Goal: Information Seeking & Learning: Learn about a topic

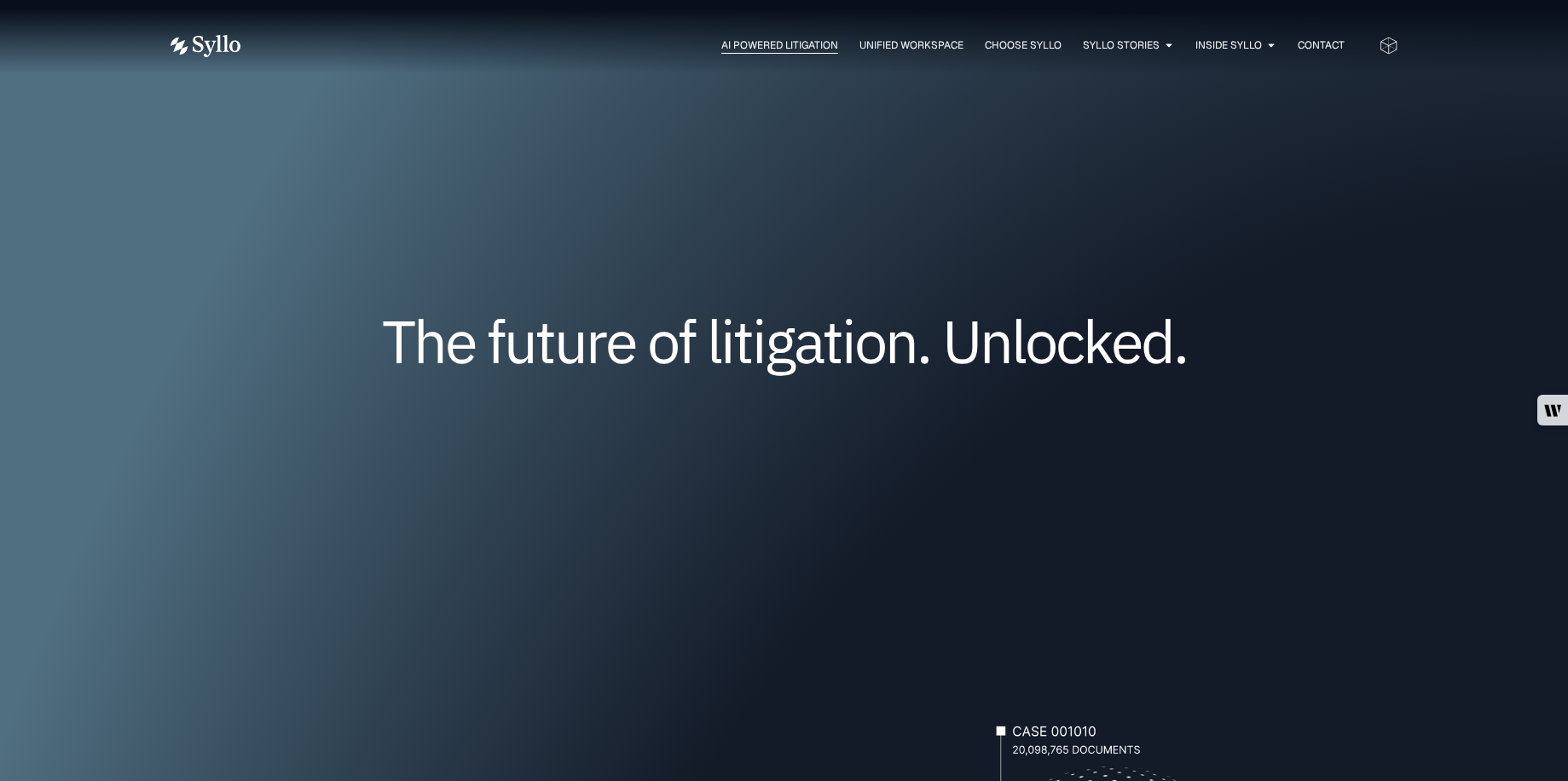
click at [774, 41] on span "AI Powered Litigation" at bounding box center [779, 45] width 117 height 15
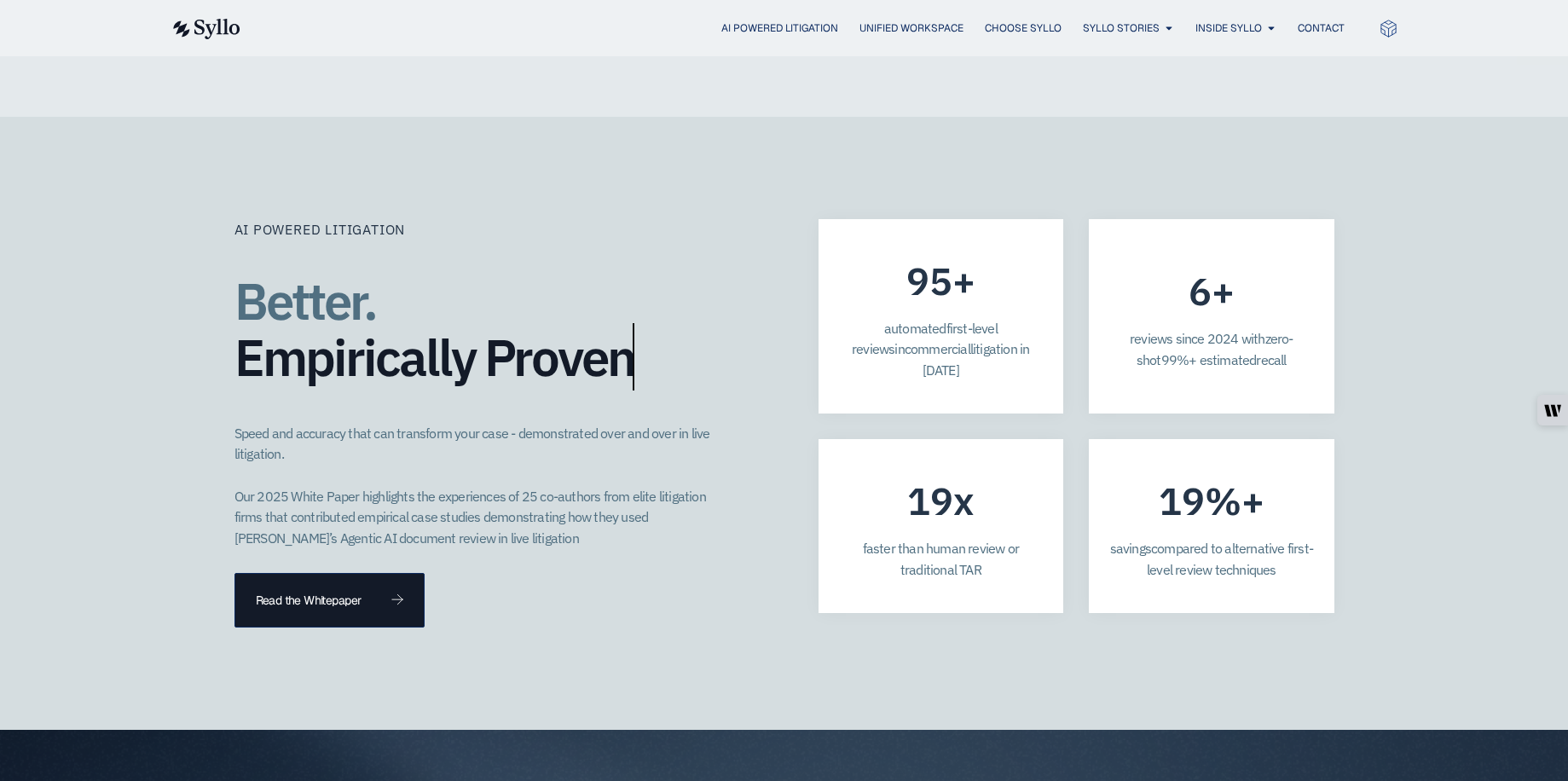
scroll to position [4934, 0]
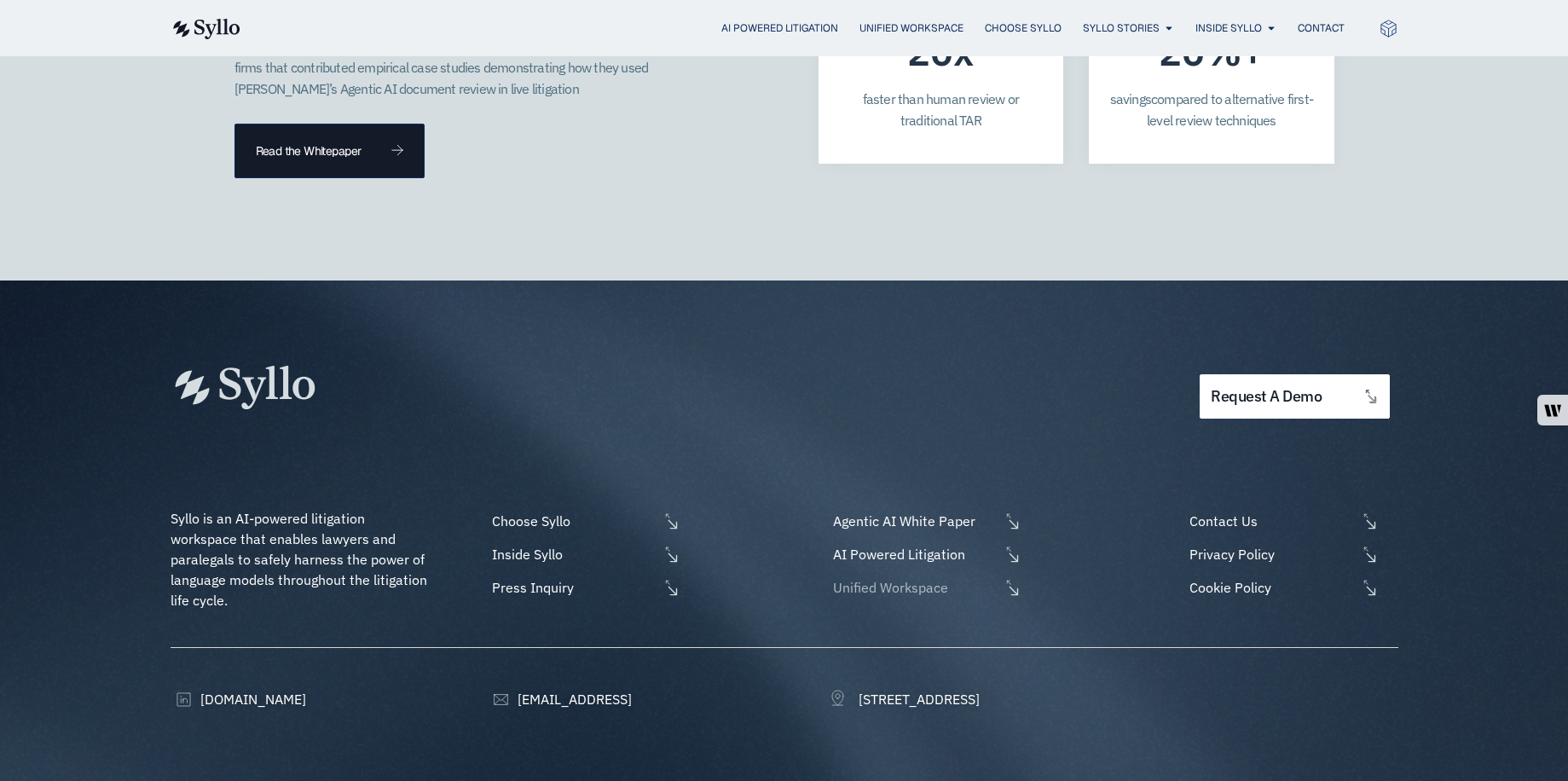
click at [879, 578] on span "Unified Workspace" at bounding box center [913, 588] width 170 height 21
click at [973, 689] on span "[STREET_ADDRESS]" at bounding box center [917, 699] width 125 height 21
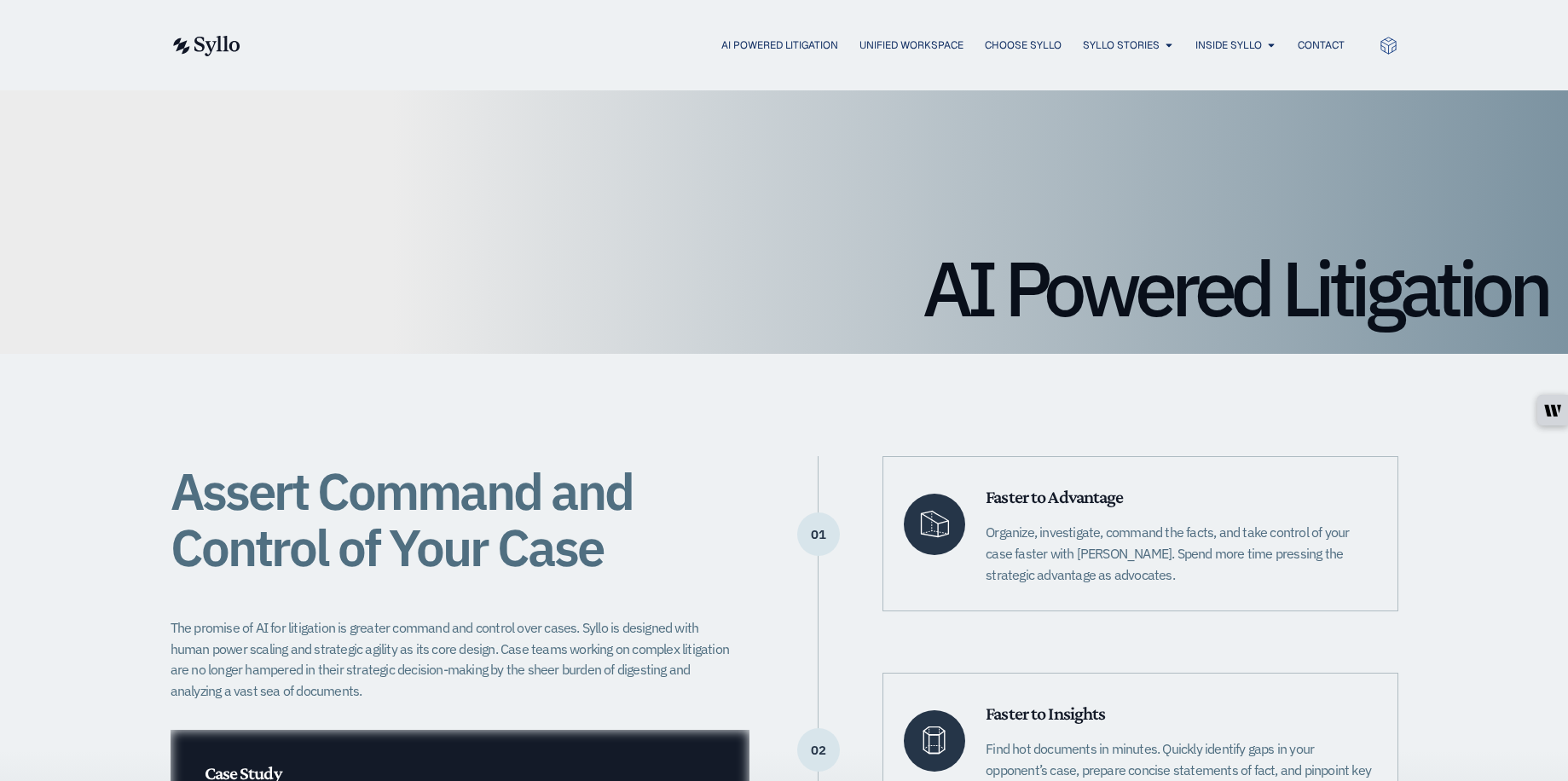
scroll to position [0, 0]
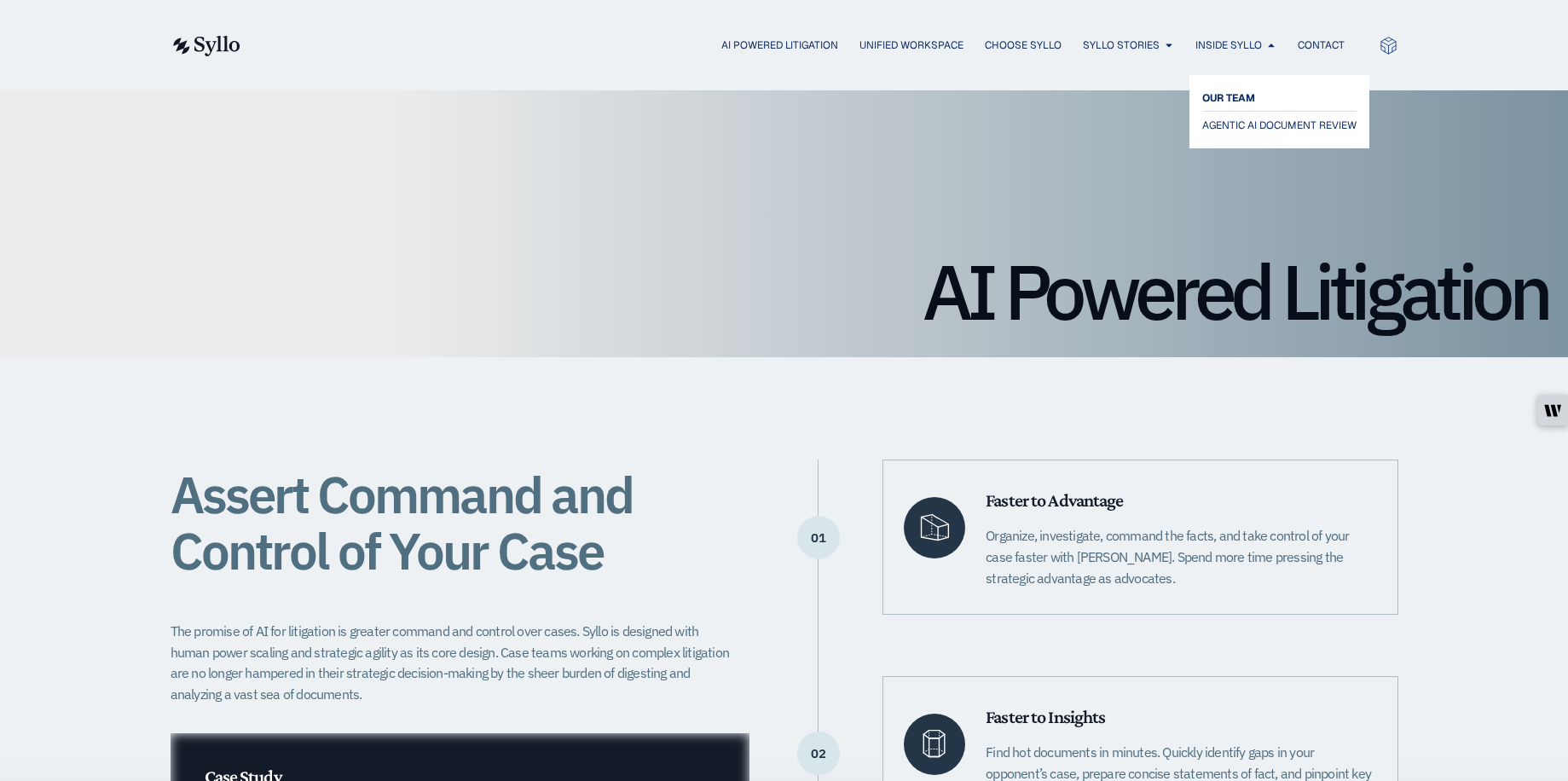
click at [1239, 95] on span "OUR TEAM" at bounding box center [1229, 98] width 53 height 21
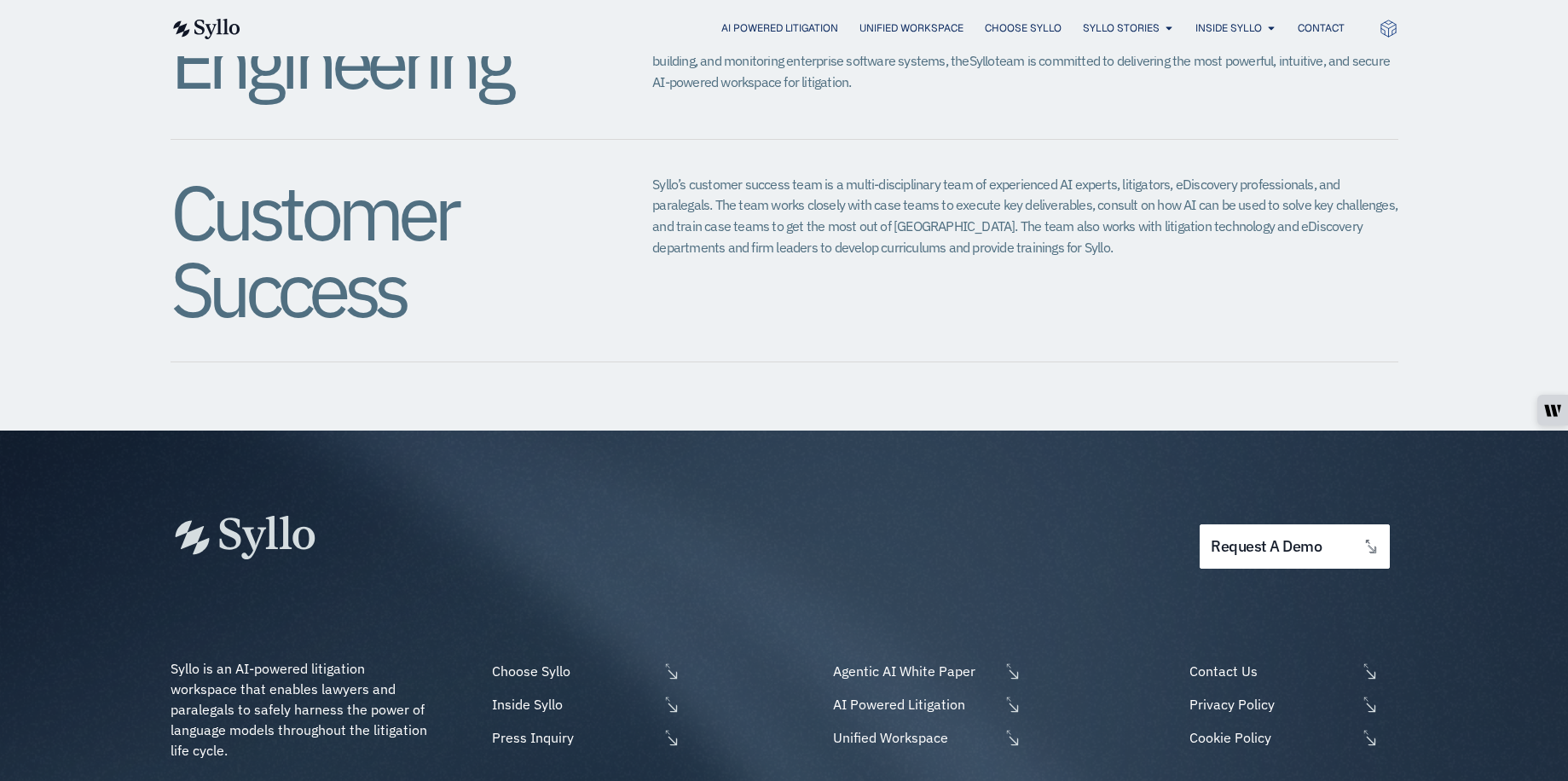
scroll to position [1977, 0]
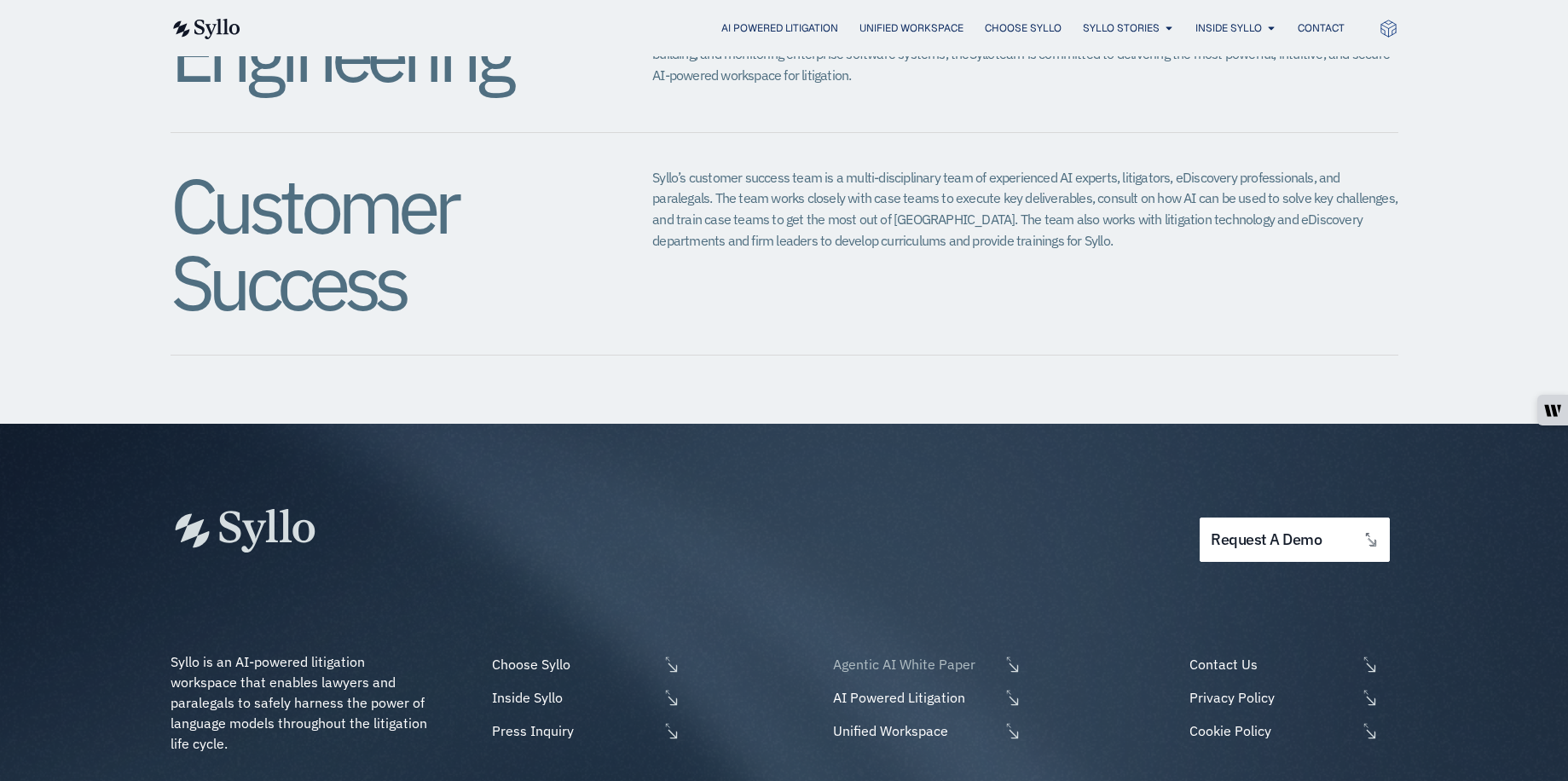
click at [888, 654] on span "Agentic AI White Paper" at bounding box center [913, 664] width 170 height 21
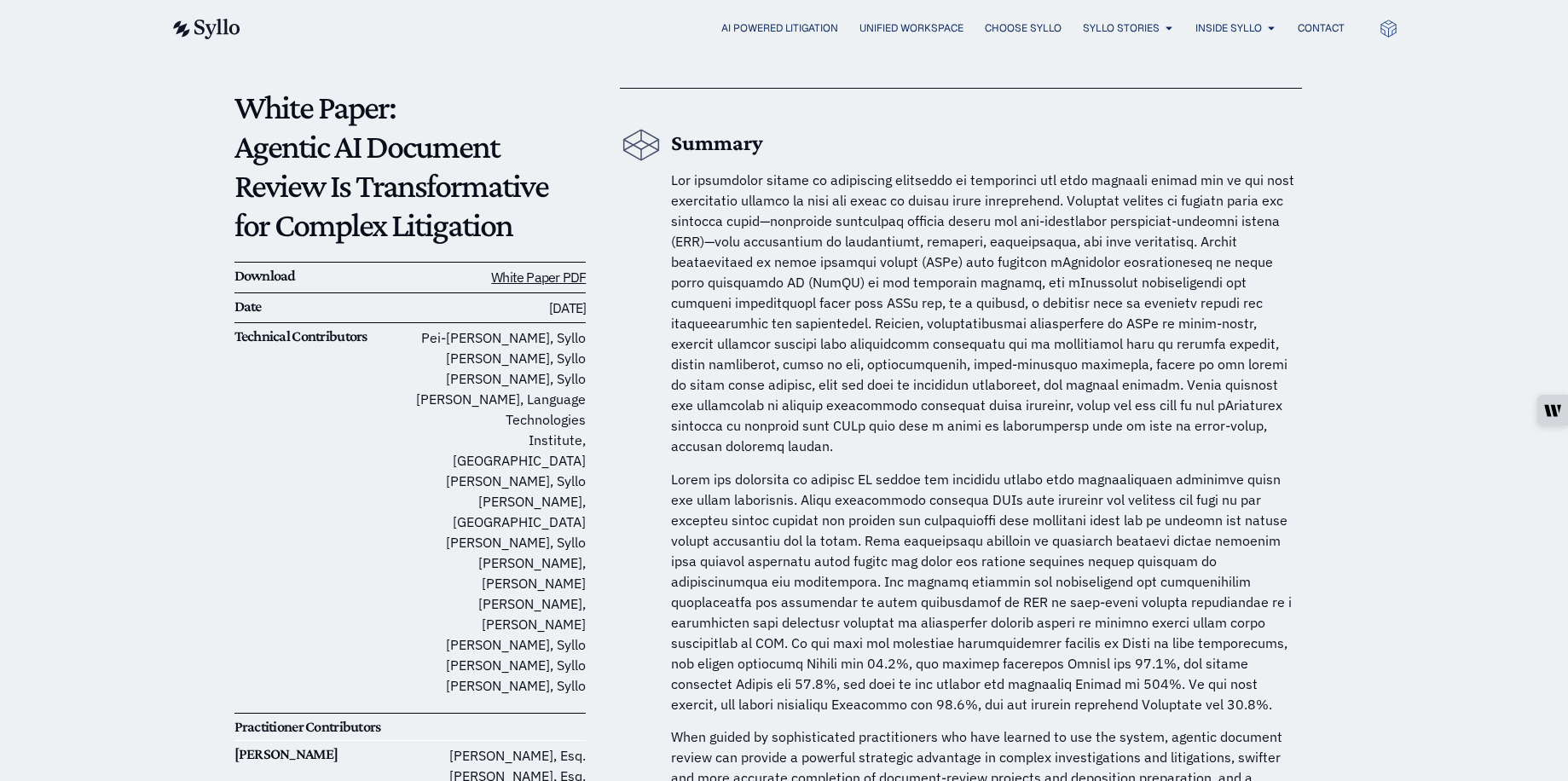
scroll to position [129, 0]
click at [542, 278] on link "White Paper PDF" at bounding box center [539, 279] width 95 height 17
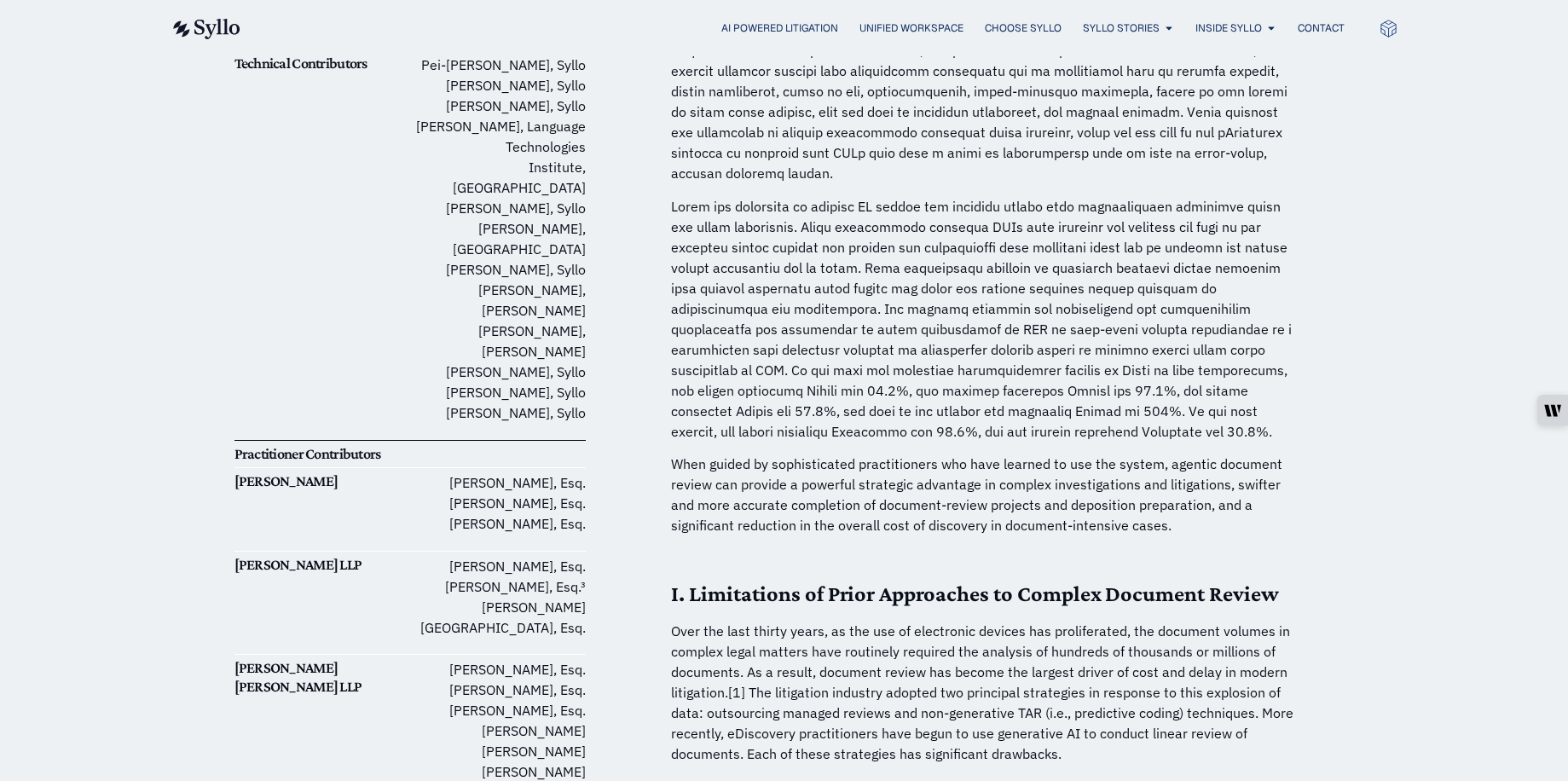
scroll to position [420, 0]
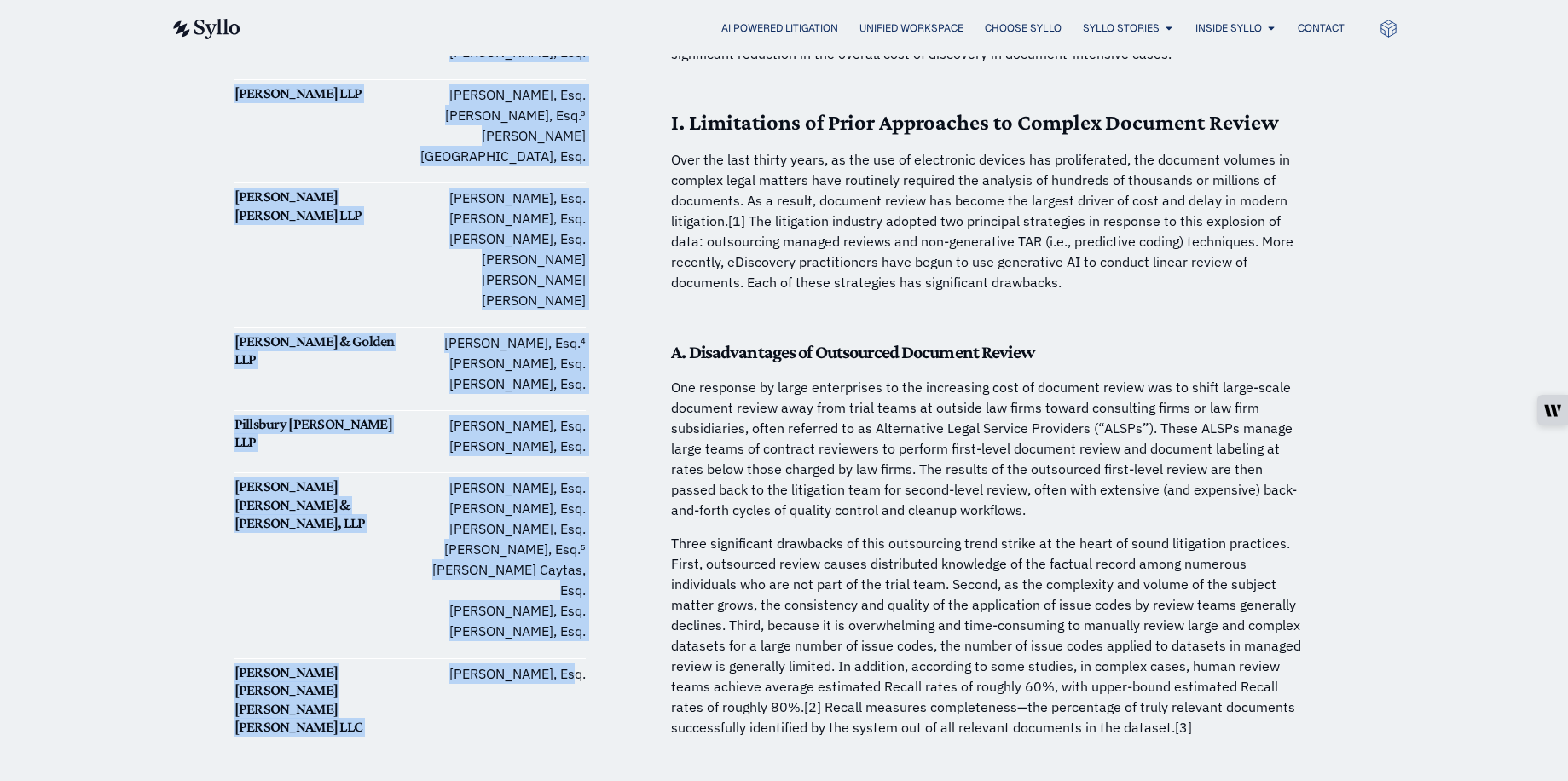
scroll to position [957, 0]
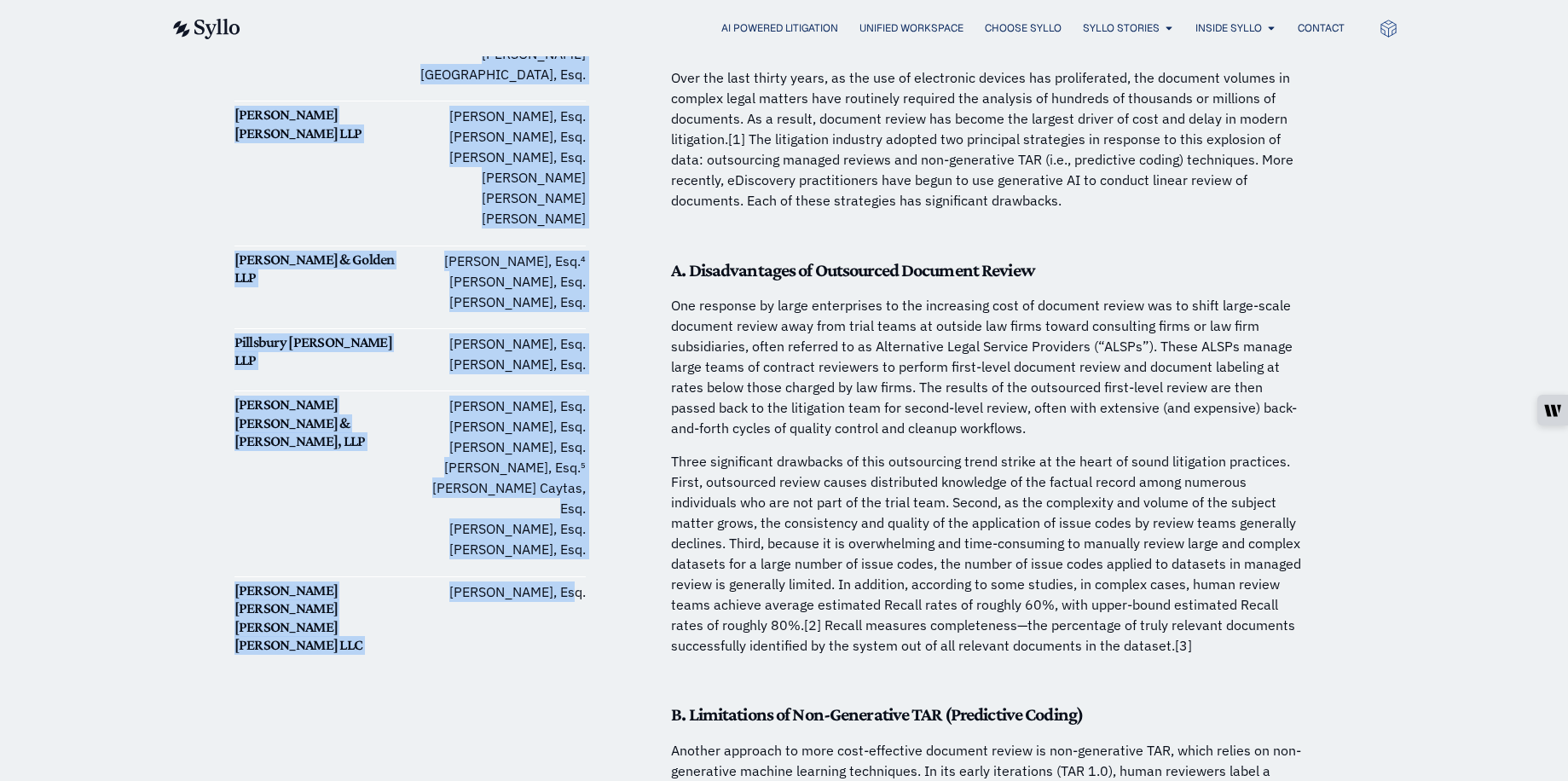
drag, startPoint x: 232, startPoint y: 374, endPoint x: 579, endPoint y: 510, distance: 372.7
copy div "Practitioner Contributors Ballard Spahr Jason A. Leckerman, Esq. Thomas W. Hazl…"
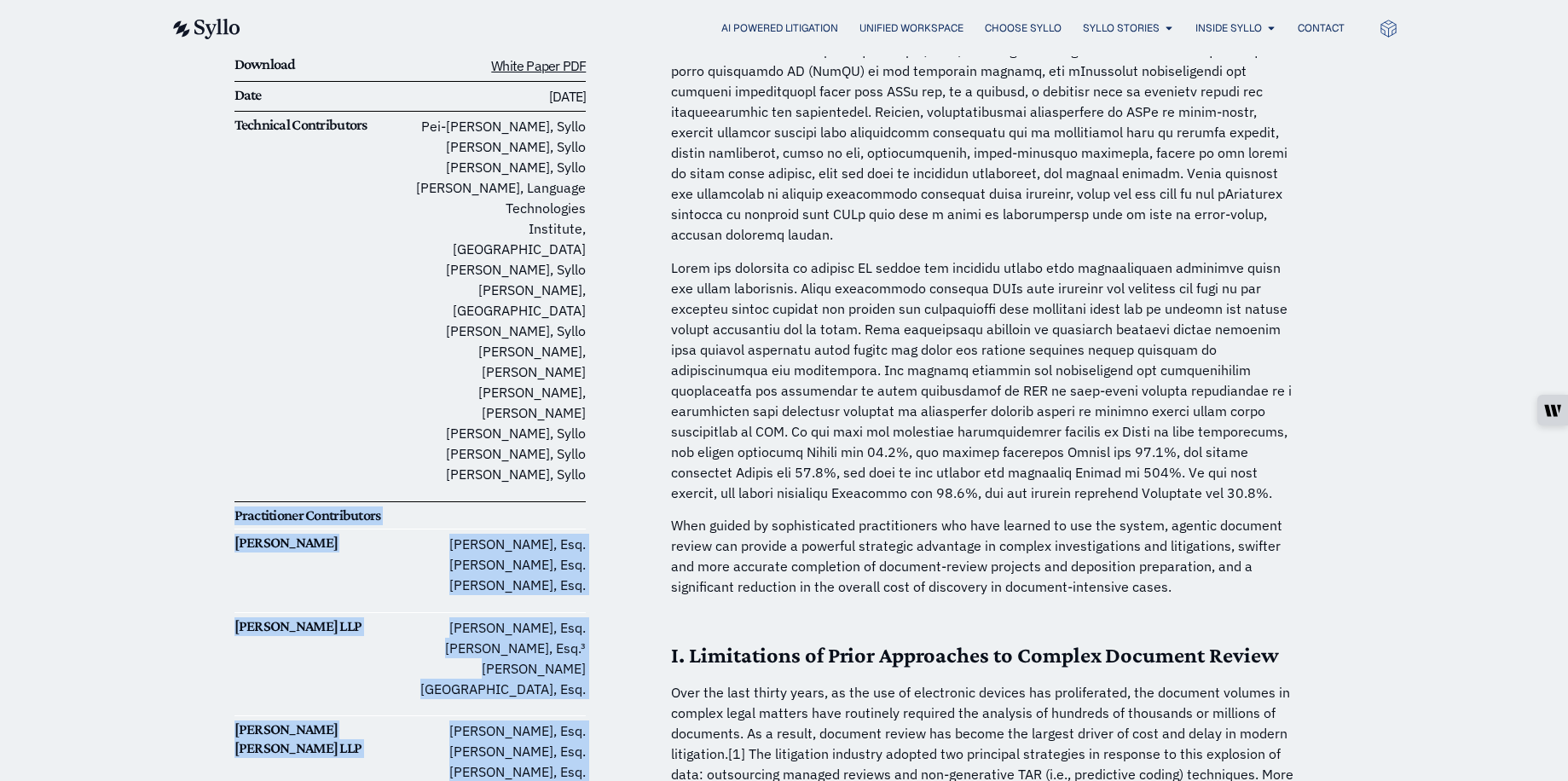
scroll to position [0, 0]
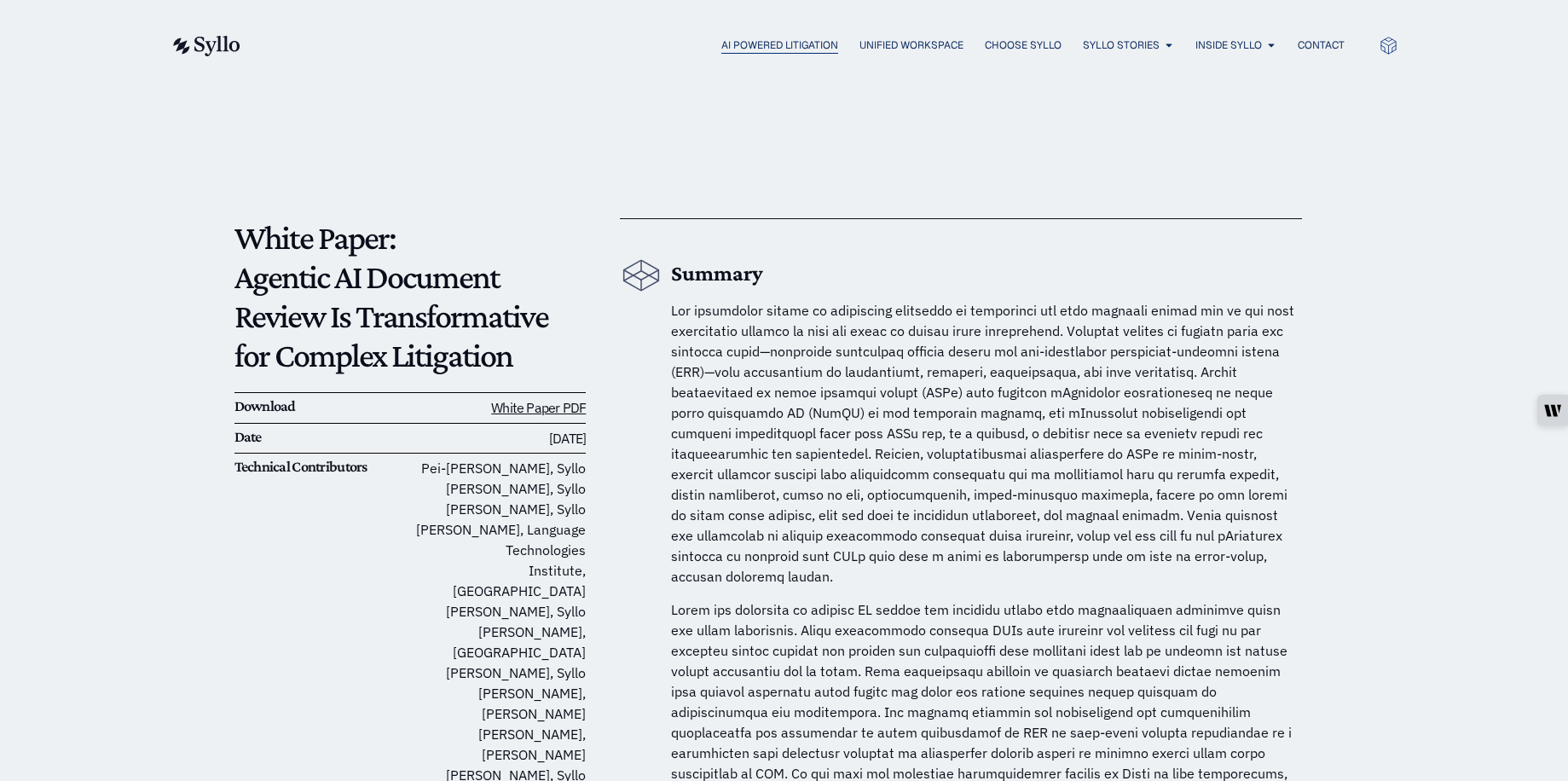
drag, startPoint x: 560, startPoint y: 69, endPoint x: 712, endPoint y: 50, distance: 153.2
click at [568, 67] on div "AI Powered Litigation Unified Workspace Choose Syllo Syllo Stories Close Syllo …" at bounding box center [784, 45] width 1228 height 90
click at [723, 45] on span "AI Powered Litigation" at bounding box center [779, 45] width 117 height 15
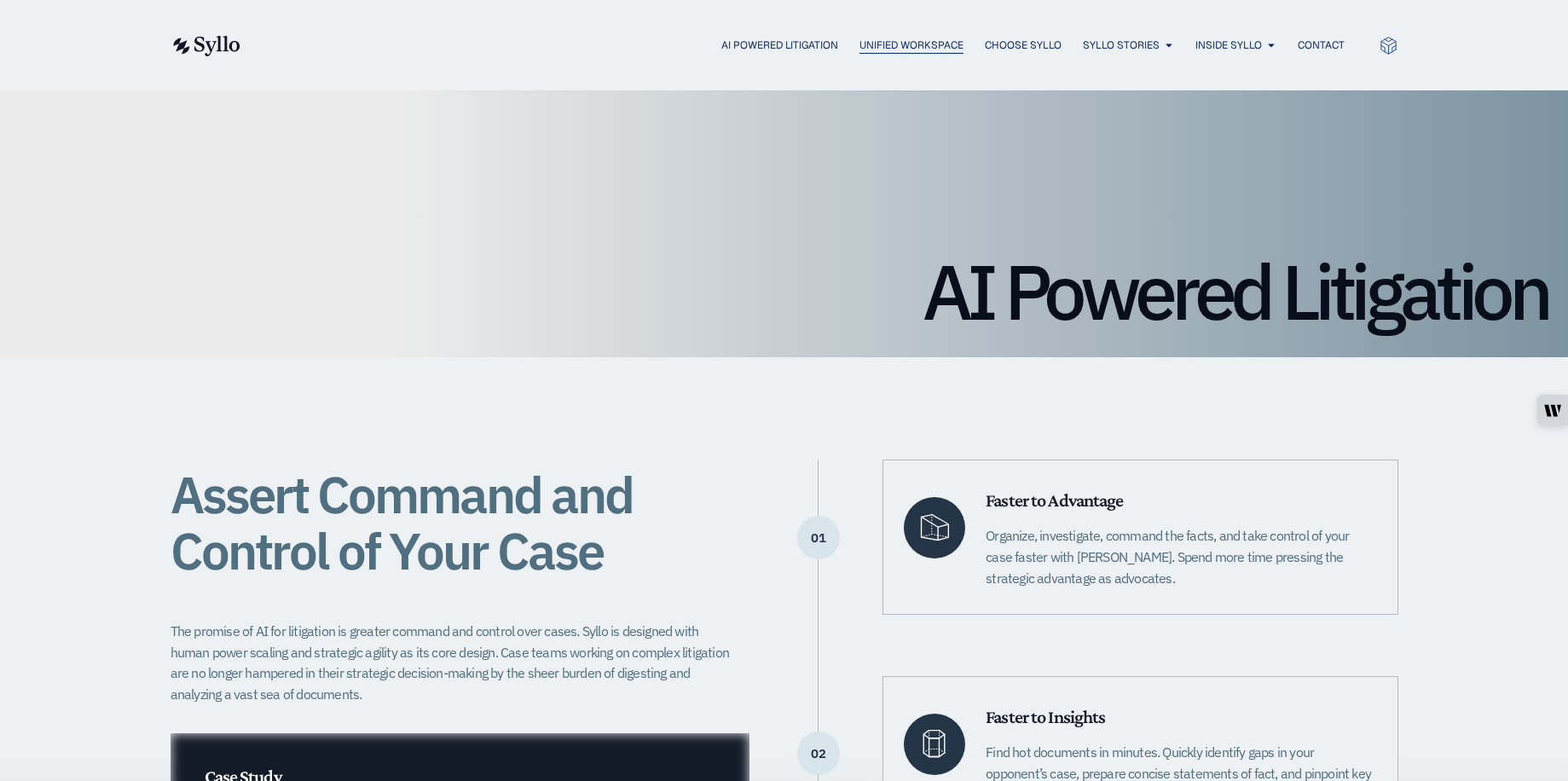
click at [916, 45] on span "Unified Workspace" at bounding box center [911, 45] width 104 height 15
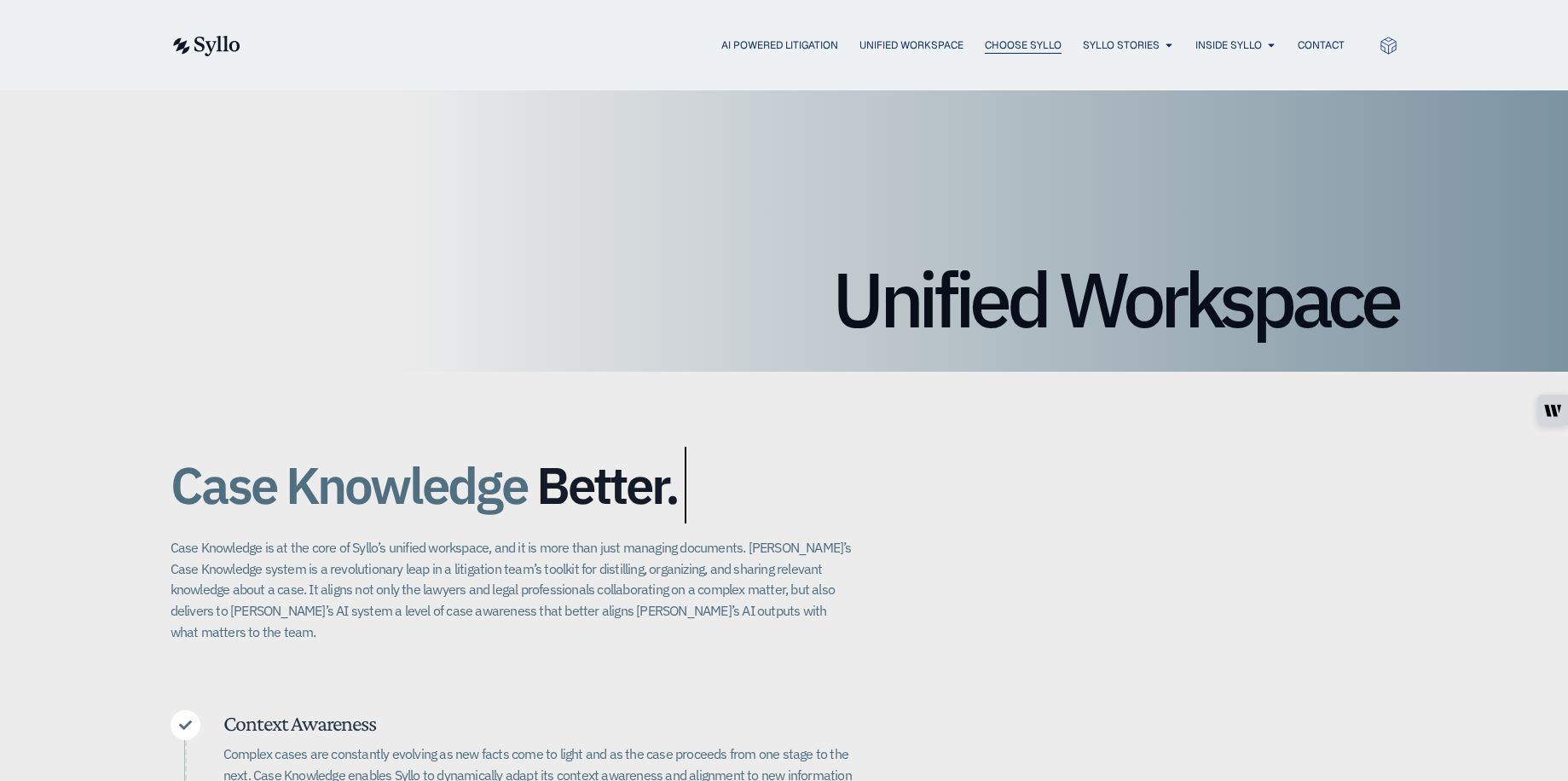
click at [1010, 40] on span "Choose Syllo" at bounding box center [1023, 45] width 77 height 15
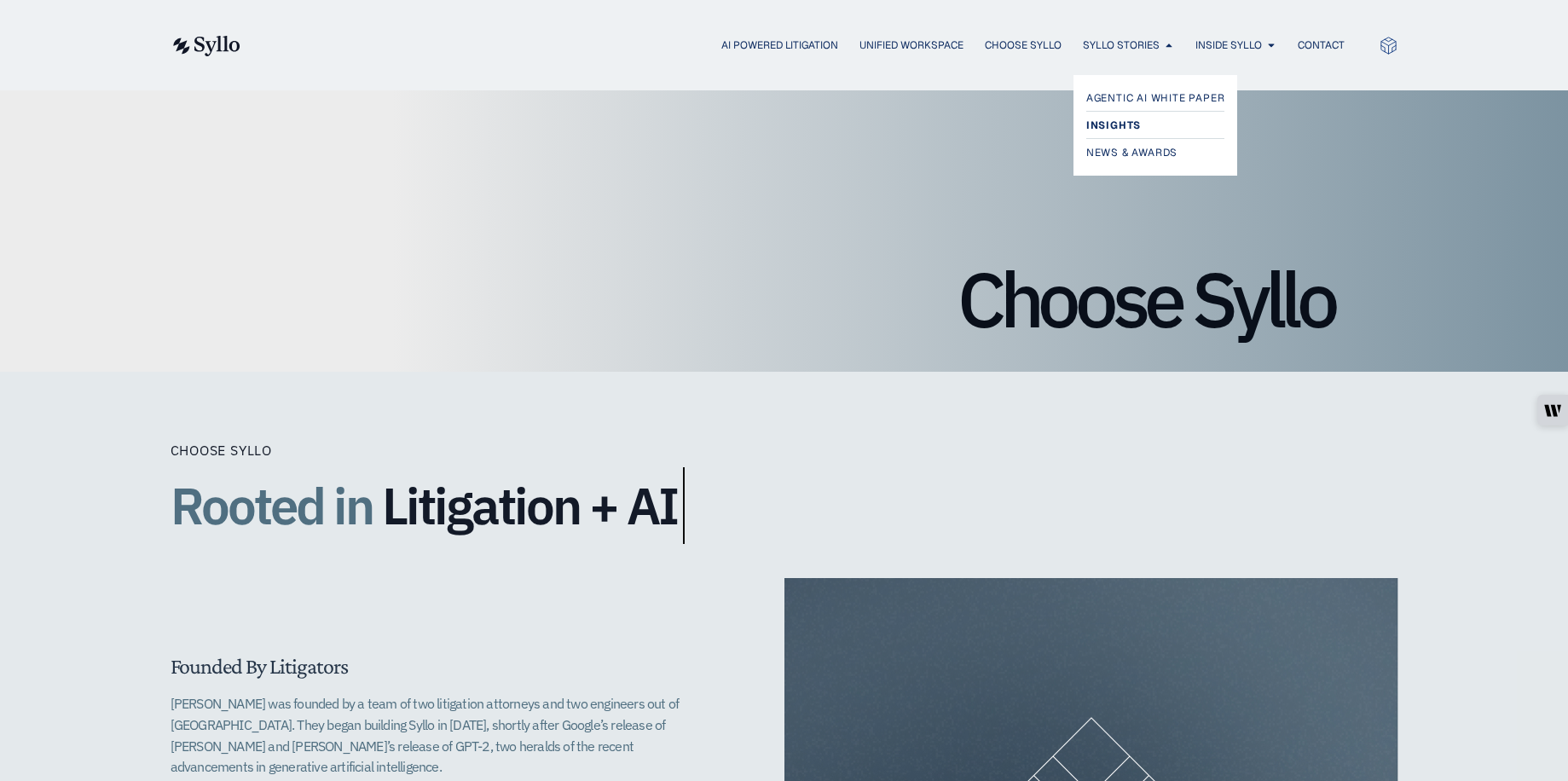
click at [1117, 129] on span "Insights" at bounding box center [1113, 125] width 54 height 21
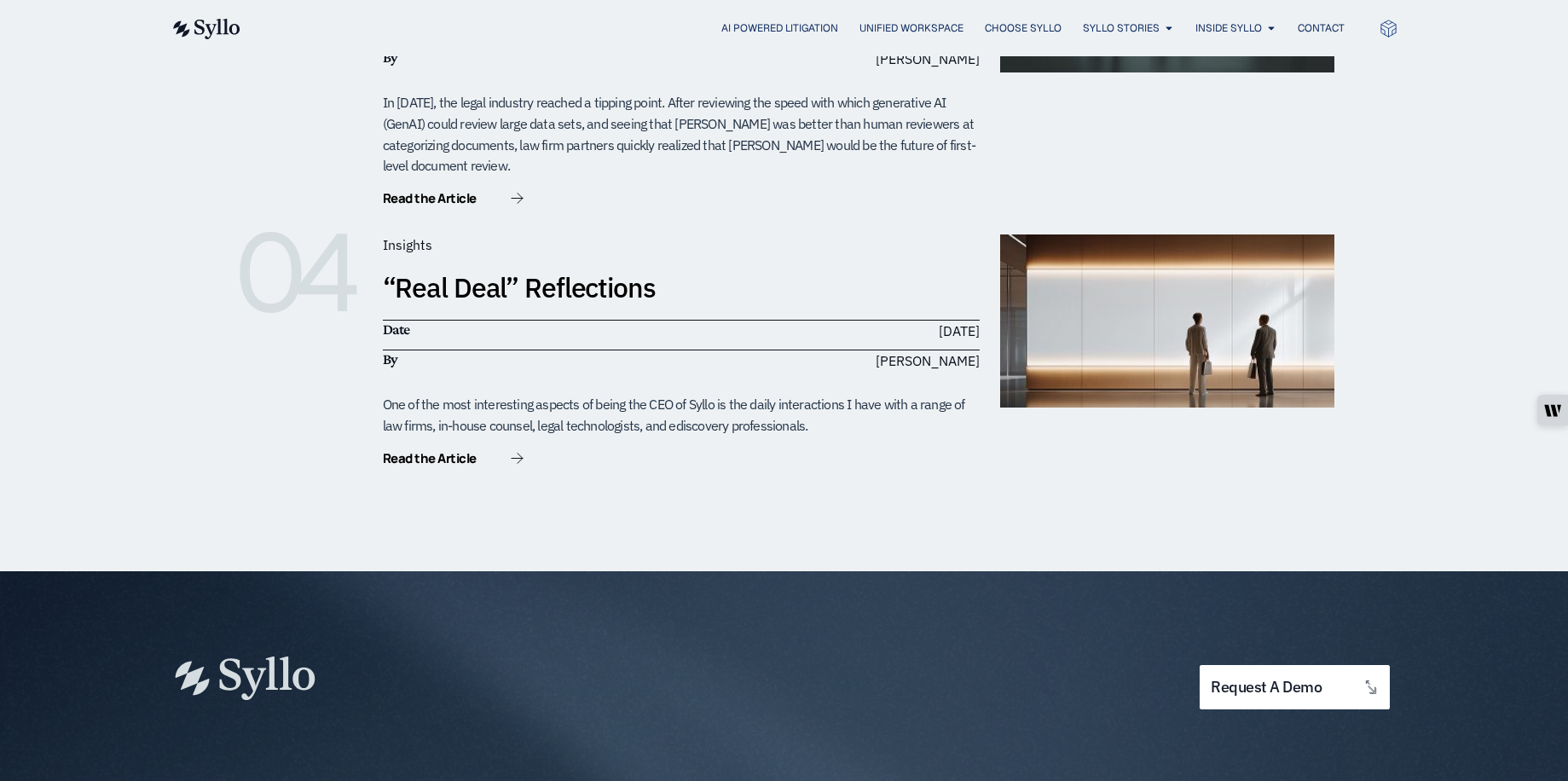
scroll to position [1279, 0]
